Goal: Information Seeking & Learning: Learn about a topic

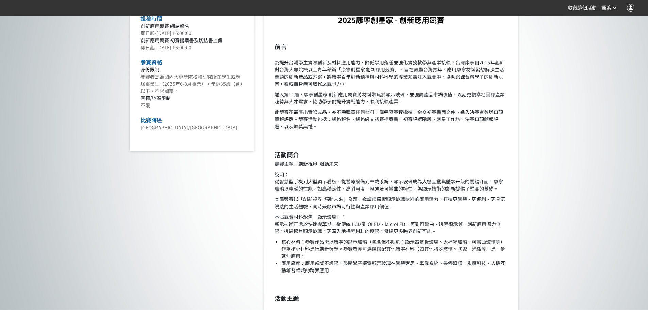
scroll to position [238, 0]
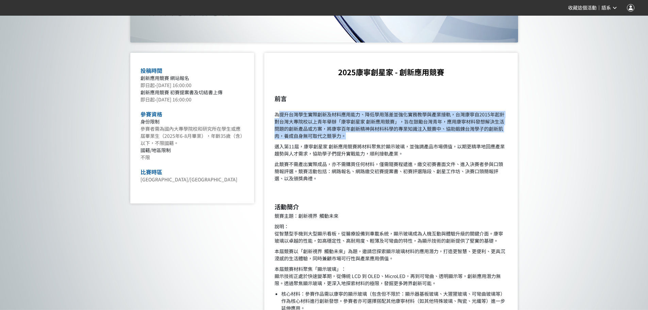
drag, startPoint x: 281, startPoint y: 118, endPoint x: 513, endPoint y: 137, distance: 233.1
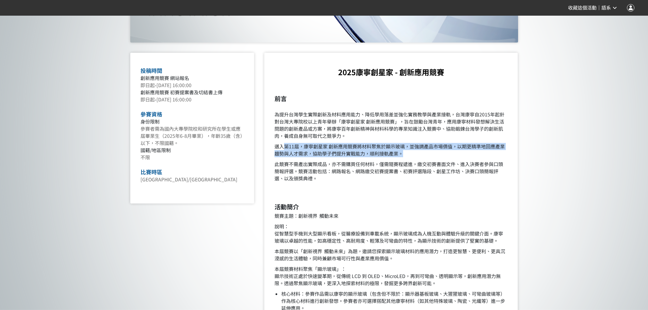
drag, startPoint x: 287, startPoint y: 146, endPoint x: 441, endPoint y: 154, distance: 154.9
click at [441, 154] on p "邁入第11屆，康寧創星家 創新應用競賽將材料聚焦於顯示玻璃，並強調產品市場價值，以期更精準地回應產業趨勢與人才需求，協助學子們提升實戰能力，順利接軌產業。" at bounding box center [390, 150] width 233 height 14
click at [440, 155] on p "邁入第11屆，康寧創星家 創新應用競賽將材料聚焦於顯示玻璃，並強調產品市場價值，以期更精準地回應產業趨勢與人才需求，協助學子們提升實戰能力，順利接軌產業。" at bounding box center [390, 150] width 233 height 14
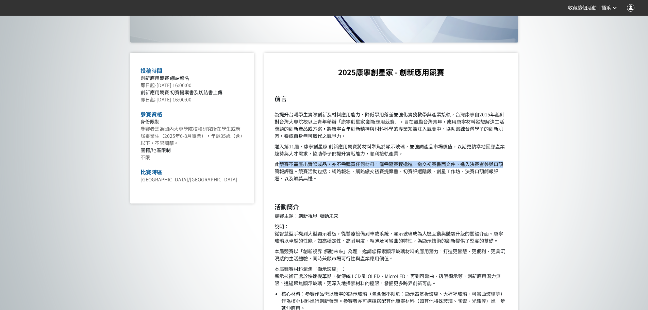
drag, startPoint x: 298, startPoint y: 161, endPoint x: 511, endPoint y: 169, distance: 213.4
click at [505, 168] on p "此競賽不需產出實際成品，亦不需購買任何材料，僅需隨賽程遞進，繳交初賽書面文件、進入決賽者參與口頭簡報評選。競賽活動包括：網路報名、網路繳交初賽提案書、初賽評選…" at bounding box center [390, 171] width 233 height 21
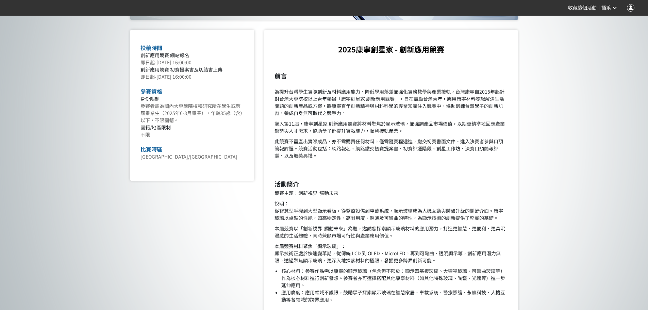
scroll to position [272, 0]
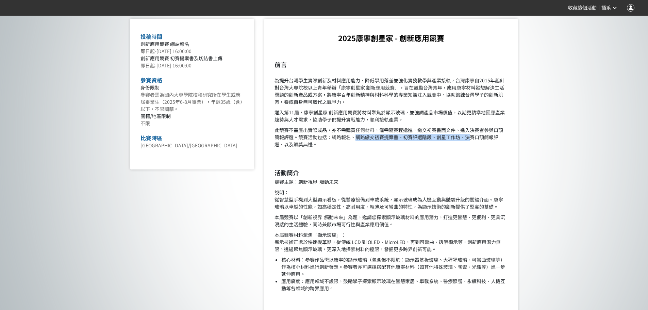
drag, startPoint x: 359, startPoint y: 134, endPoint x: 483, endPoint y: 140, distance: 123.6
click at [480, 139] on p "此競賽不需產出實際成品，亦不需購買任何材料，僅需隨賽程遞進，繳交初賽書面文件、進入決賽者參與口頭簡報評選。競賽活動包括：網路報名、網路繳交初賽提案書、初賽評選…" at bounding box center [390, 137] width 233 height 21
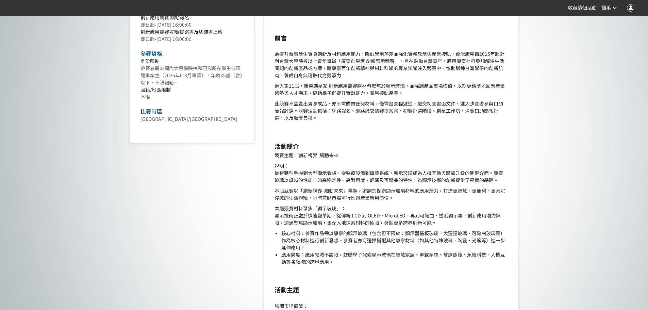
scroll to position [374, 0]
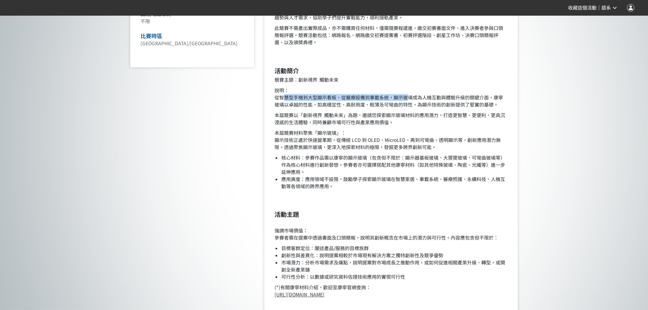
drag, startPoint x: 286, startPoint y: 96, endPoint x: 413, endPoint y: 98, distance: 127.2
click at [413, 98] on p "說明： 從智慧型手機到大型顯示看板，從醫療設備到車載系統，顯示玻璃成為人機互動與體驗升級的關鍵介面。康寧玻璃以卓越的性能，如高穩定性、高耐用度、輕薄及可彎曲的…" at bounding box center [390, 97] width 233 height 21
click at [401, 77] on p "競賽主題：創新視界 觸動未來" at bounding box center [390, 79] width 233 height 7
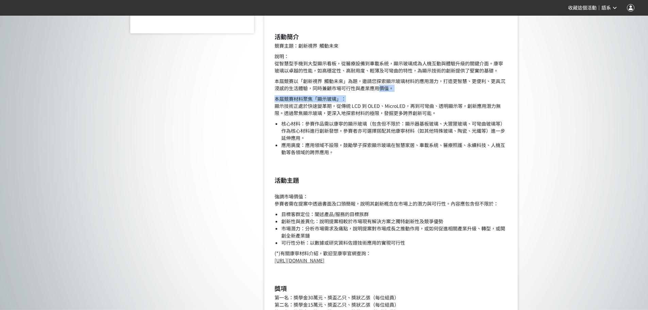
drag, startPoint x: 439, startPoint y: 85, endPoint x: 511, endPoint y: 94, distance: 72.9
click at [460, 90] on p "本屆競賽以「創新視界 觸動未來」為題，邀請您探索顯示玻璃材料的應用潛力，打造更智慧、更便利、更具沉浸感的生活體驗，同時兼顧市場可行性與產業應用價值。" at bounding box center [390, 85] width 233 height 14
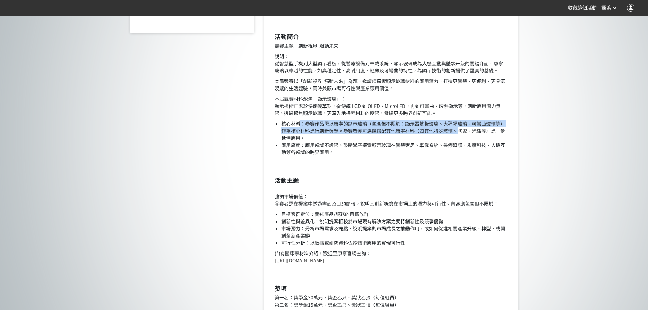
drag, startPoint x: 299, startPoint y: 123, endPoint x: 458, endPoint y: 134, distance: 159.5
click at [458, 134] on li "核心材料：參賽作品需以康寧的顯示玻璃（包含但不限於：顯示器基板玻璃、大猩猩玻璃、可彎曲玻璃等）作為核心材料進行創新發想。參賽者亦可選擇搭配其他康寧材料（如其他…" at bounding box center [394, 130] width 226 height 21
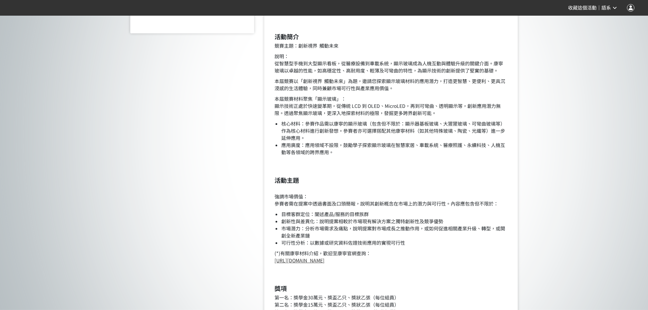
click at [457, 135] on li "核心材料：參賽作品需以康寧的顯示玻璃（包含但不限於：顯示器基板玻璃、大猩猩玻璃、可彎曲玻璃等）作為核心材料進行創新發想。參賽者亦可選擇搭配其他康寧材料（如其他…" at bounding box center [394, 130] width 226 height 21
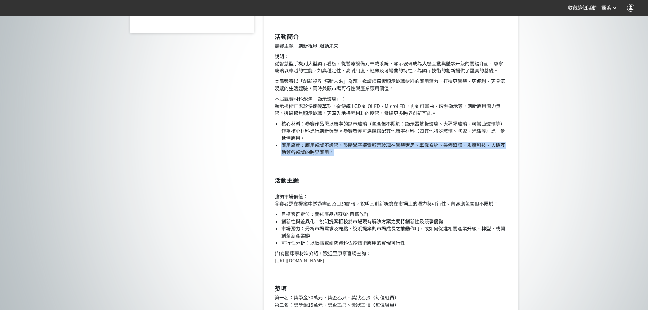
drag, startPoint x: 313, startPoint y: 139, endPoint x: 479, endPoint y: 154, distance: 167.3
click at [479, 154] on ul "核心材料：參賽作品需以康寧的顯示玻璃（包含但不限於：顯示器基板玻璃、大猩猩玻璃、可彎曲玻璃等）作為核心材料進行創新發想。參賽者亦可選擇搭配其他康寧材料（如其他…" at bounding box center [390, 138] width 233 height 36
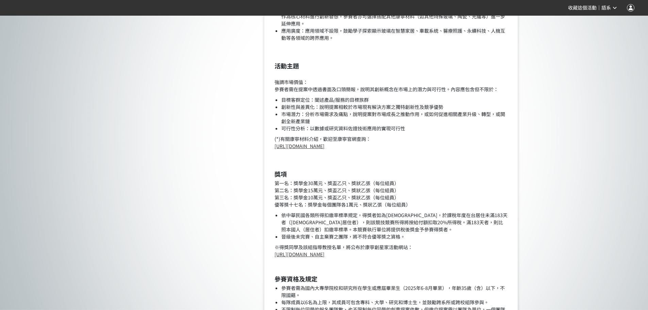
scroll to position [510, 0]
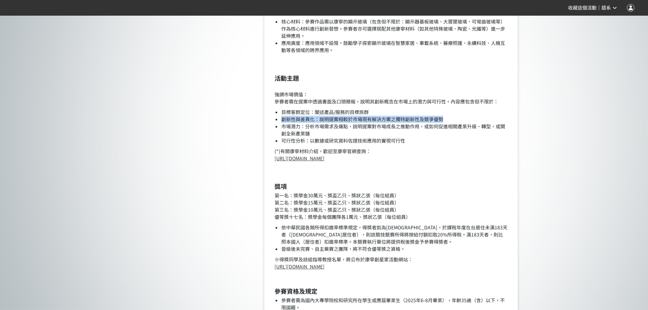
drag, startPoint x: 282, startPoint y: 119, endPoint x: 473, endPoint y: 119, distance: 190.8
click at [473, 119] on ul "目標客群定位：闡述產品/服務的目標族群 創新性與差異化：說明提案相較於市場現有解決方案之獨特創新性及競爭優勢 市場潛力：分析市場需求及痛點，說明提案對市場成長…" at bounding box center [390, 126] width 233 height 36
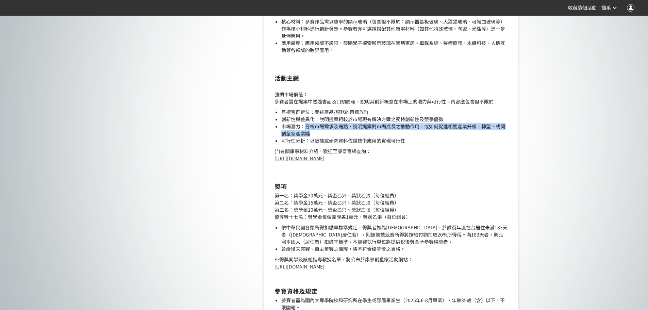
drag, startPoint x: 305, startPoint y: 124, endPoint x: 471, endPoint y: 135, distance: 166.0
click at [470, 135] on li "市場潛力：分析市場需求及痛點，說明提案對市場成長之推動作用，或如何促進相關產業升級、轉型，或開創全新產業鏈" at bounding box center [394, 130] width 226 height 14
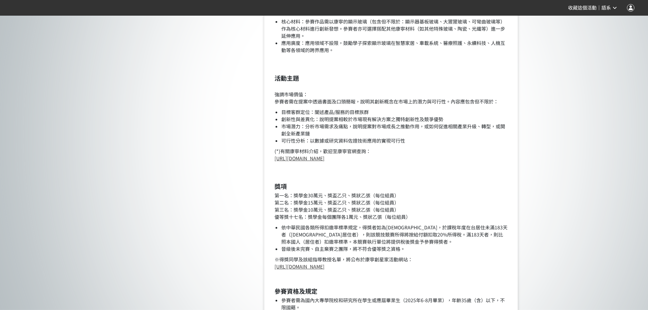
click at [470, 143] on li "可行性分析：以數據或研究資料佐證技術應用的實現可行性" at bounding box center [394, 140] width 226 height 7
drag, startPoint x: 313, startPoint y: 141, endPoint x: 430, endPoint y: 140, distance: 117.0
click at [427, 140] on li "可行性分析：以數據或研究資料佐證技術應用的實現可行性" at bounding box center [394, 140] width 226 height 7
click at [437, 141] on li "可行性分析：以數據或研究資料佐證技術應用的實現可行性" at bounding box center [394, 140] width 226 height 7
drag, startPoint x: 306, startPoint y: 138, endPoint x: 426, endPoint y: 139, distance: 119.7
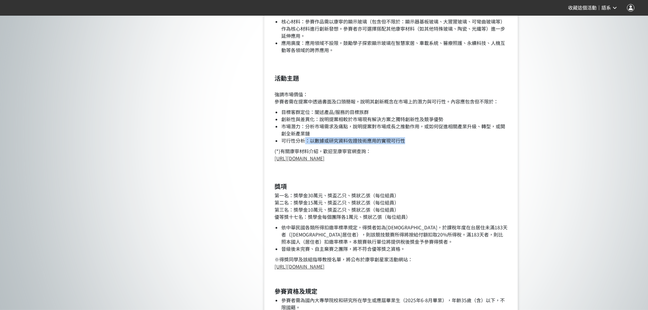
click at [425, 139] on li "可行性分析：以數據或研究資料佐證技術應用的實現可行性" at bounding box center [394, 140] width 226 height 7
click at [427, 152] on p "(*)有關康寧材料介紹，歡迎至康寧官網查詢： [URL][DOMAIN_NAME]" at bounding box center [390, 155] width 233 height 14
